Goal: Find specific page/section: Find specific page/section

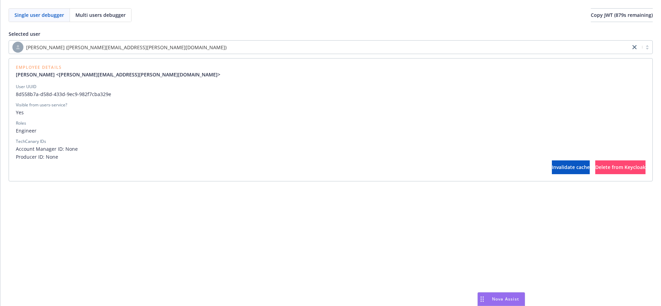
click at [149, 53] on div "[PERSON_NAME] ([PERSON_NAME][EMAIL_ADDRESS][PERSON_NAME][DOMAIN_NAME])" at bounding box center [320, 47] width 622 height 12
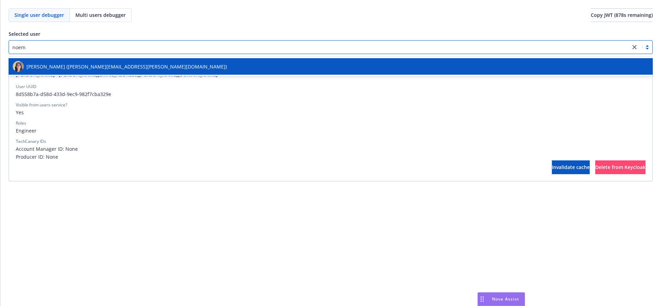
type input "[PERSON_NAME]"
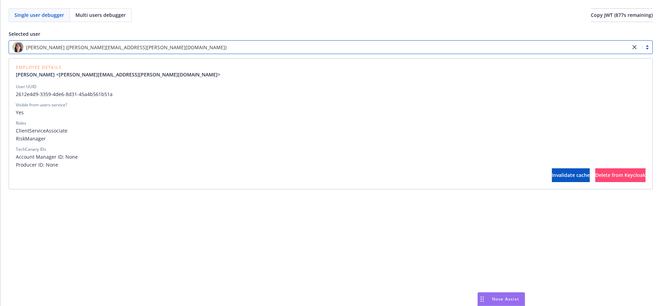
click at [88, 94] on span "2612e4d9-3359-4de6-8d31-45a4b561b51a" at bounding box center [331, 94] width 630 height 7
copy span "2612e4d9-3359-4de6-8d31-45a4b561b51a"
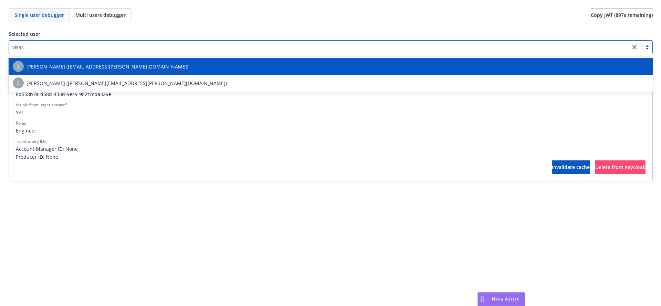
click at [379, 71] on div "[PERSON_NAME] ([EMAIL_ADDRESS][PERSON_NAME][DOMAIN_NAME])" at bounding box center [331, 66] width 636 height 11
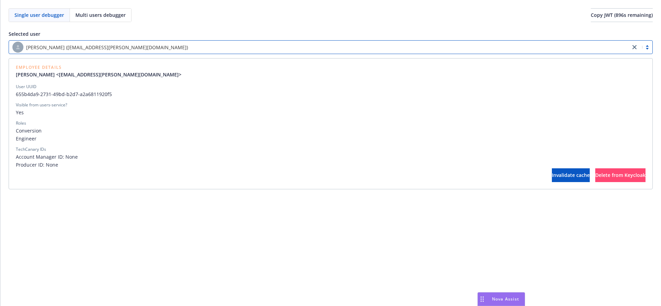
click at [373, 125] on div "Roles" at bounding box center [331, 123] width 630 height 6
